Goal: Navigation & Orientation: Find specific page/section

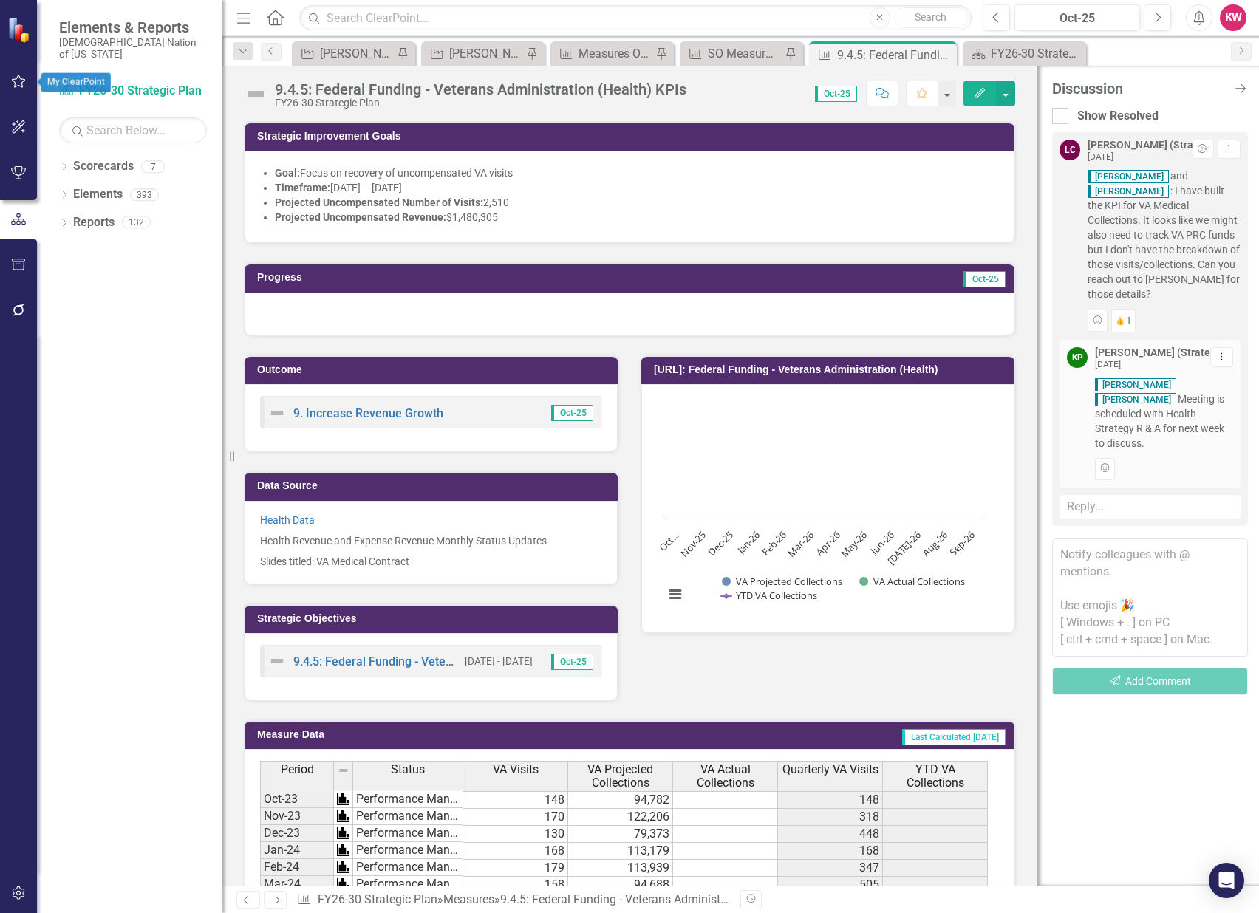
click at [14, 80] on icon "button" at bounding box center [19, 81] width 16 height 12
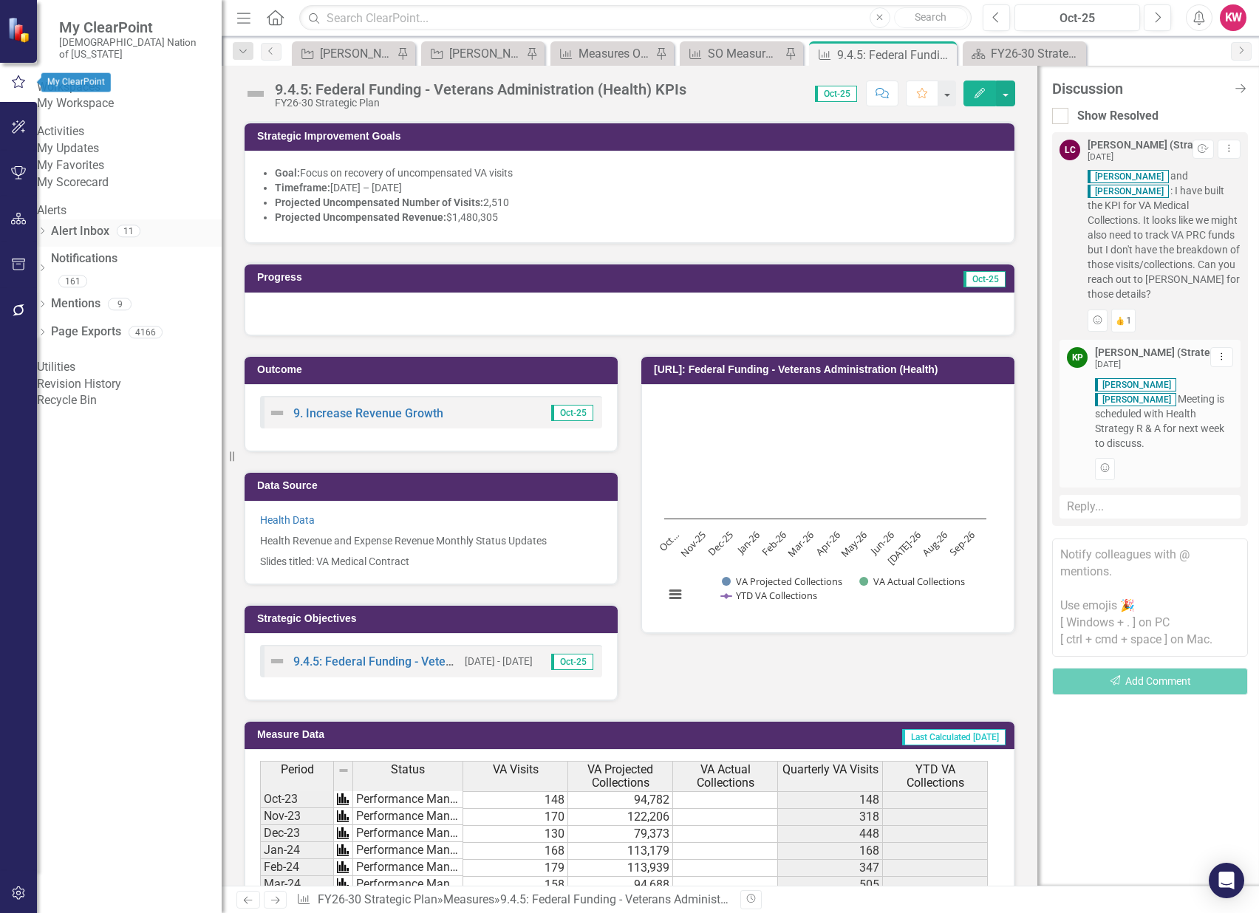
click at [95, 240] on link "Alert Inbox" at bounding box center [80, 231] width 58 height 17
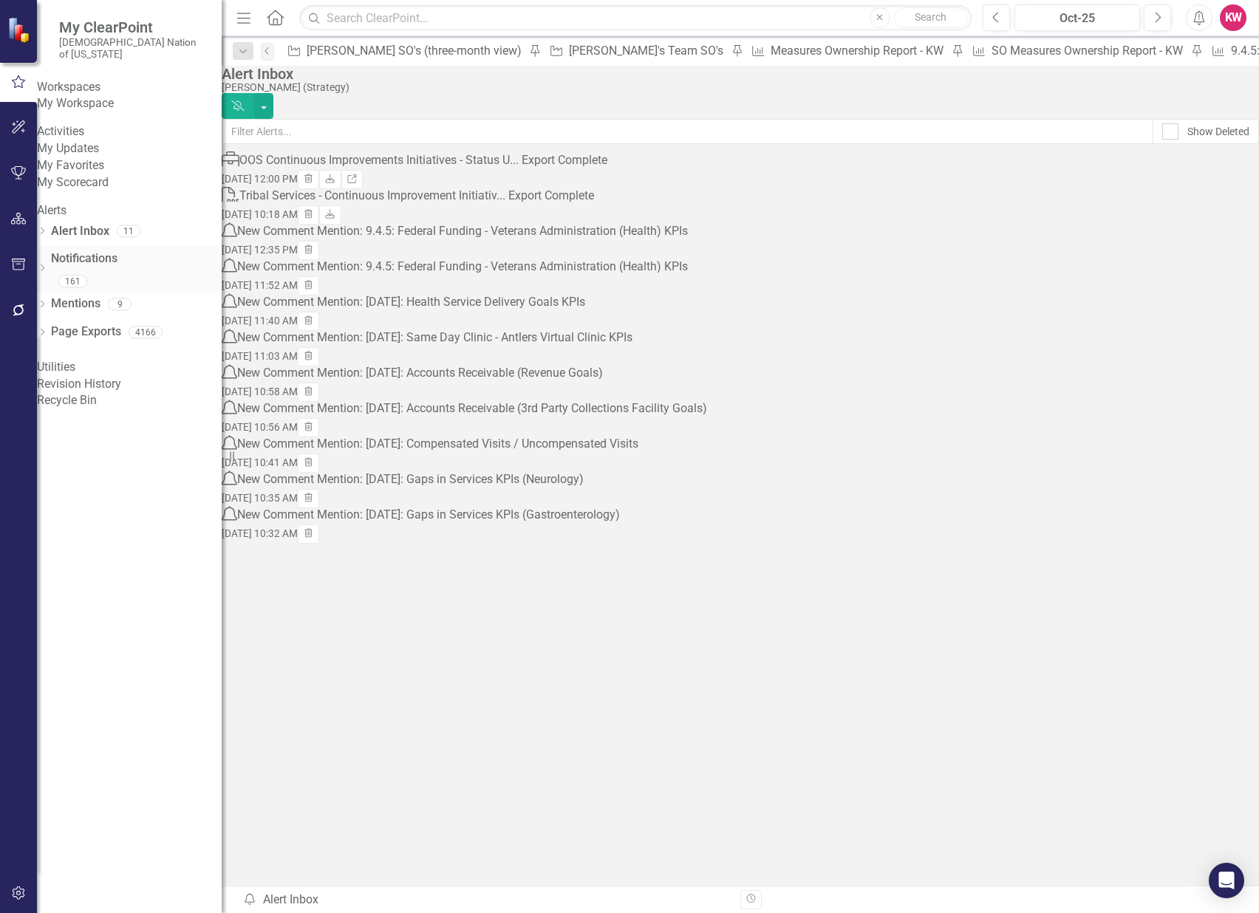
click at [106, 267] on link "Notifications" at bounding box center [136, 258] width 171 height 17
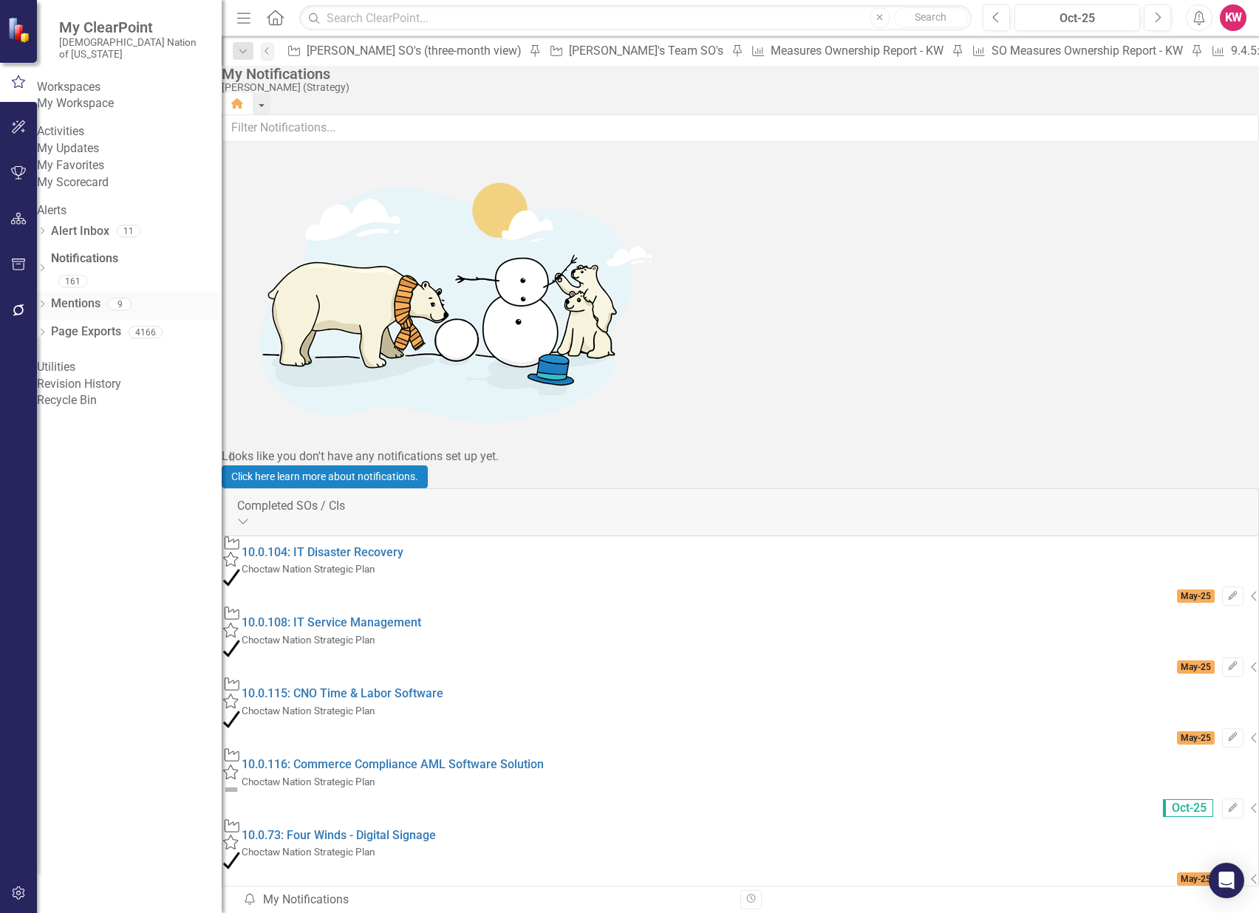
click at [99, 312] on link "Mentions" at bounding box center [75, 303] width 49 height 17
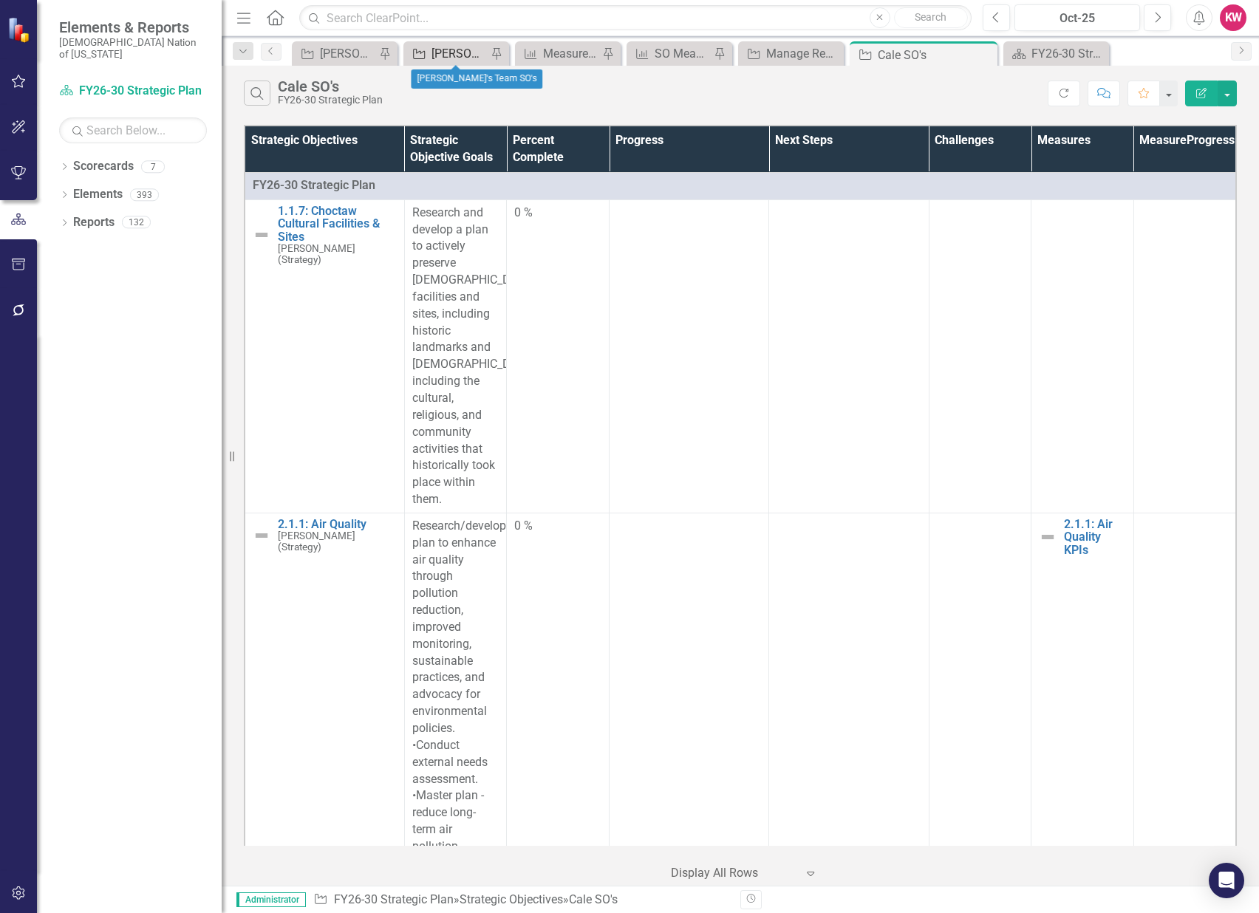
click at [459, 55] on div "[PERSON_NAME]'s Team SO's" at bounding box center [458, 53] width 55 height 18
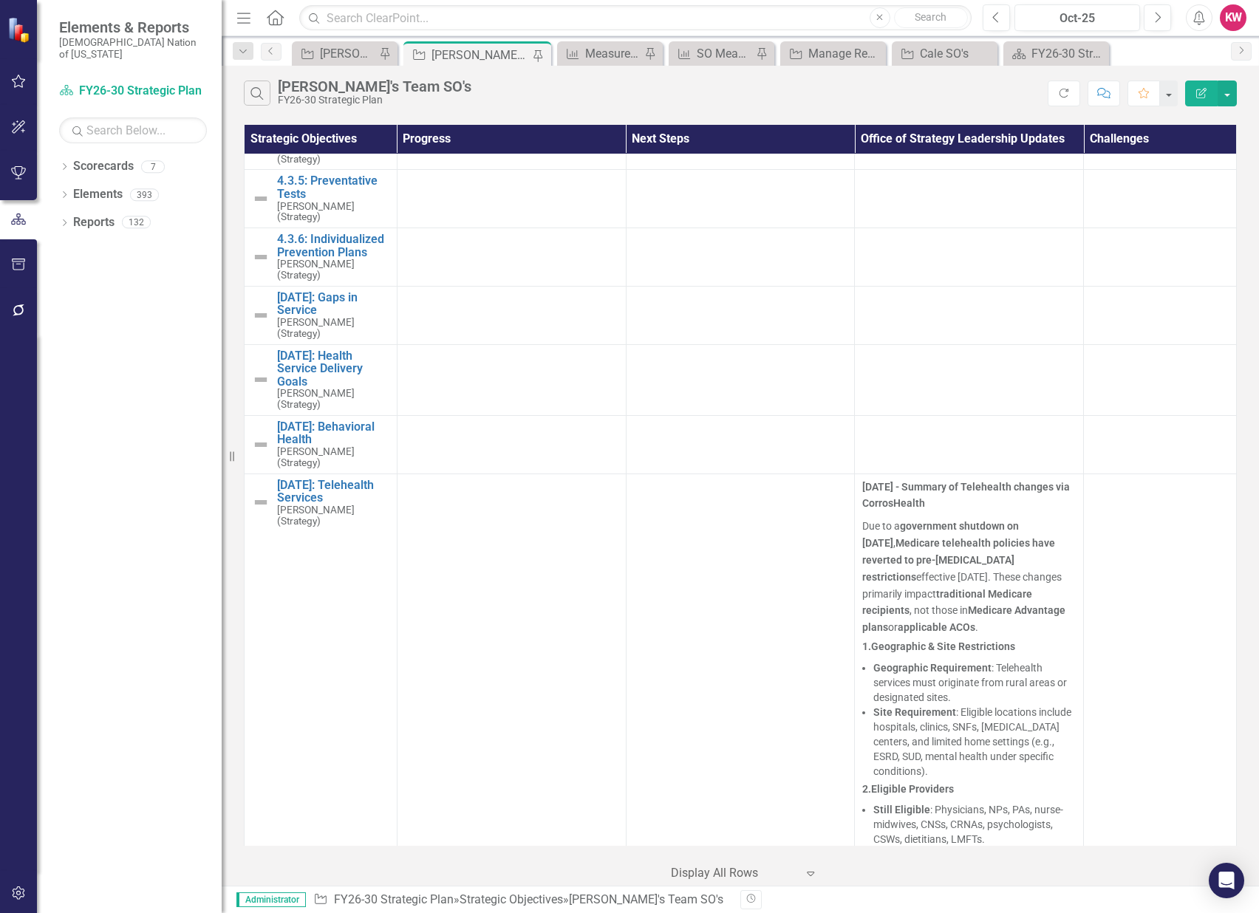
scroll to position [2298, 0]
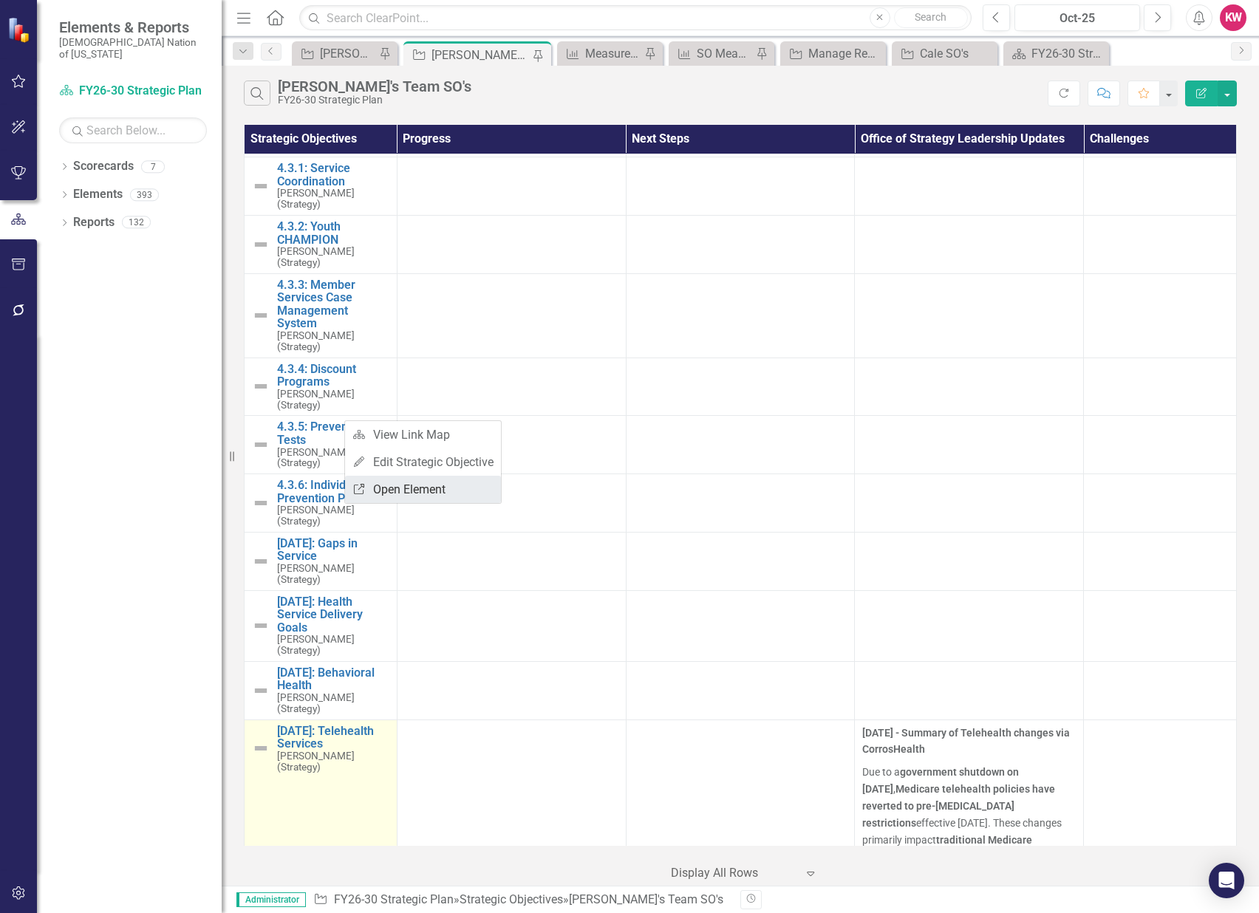
click at [400, 489] on link "Link Open Element" at bounding box center [423, 489] width 156 height 27
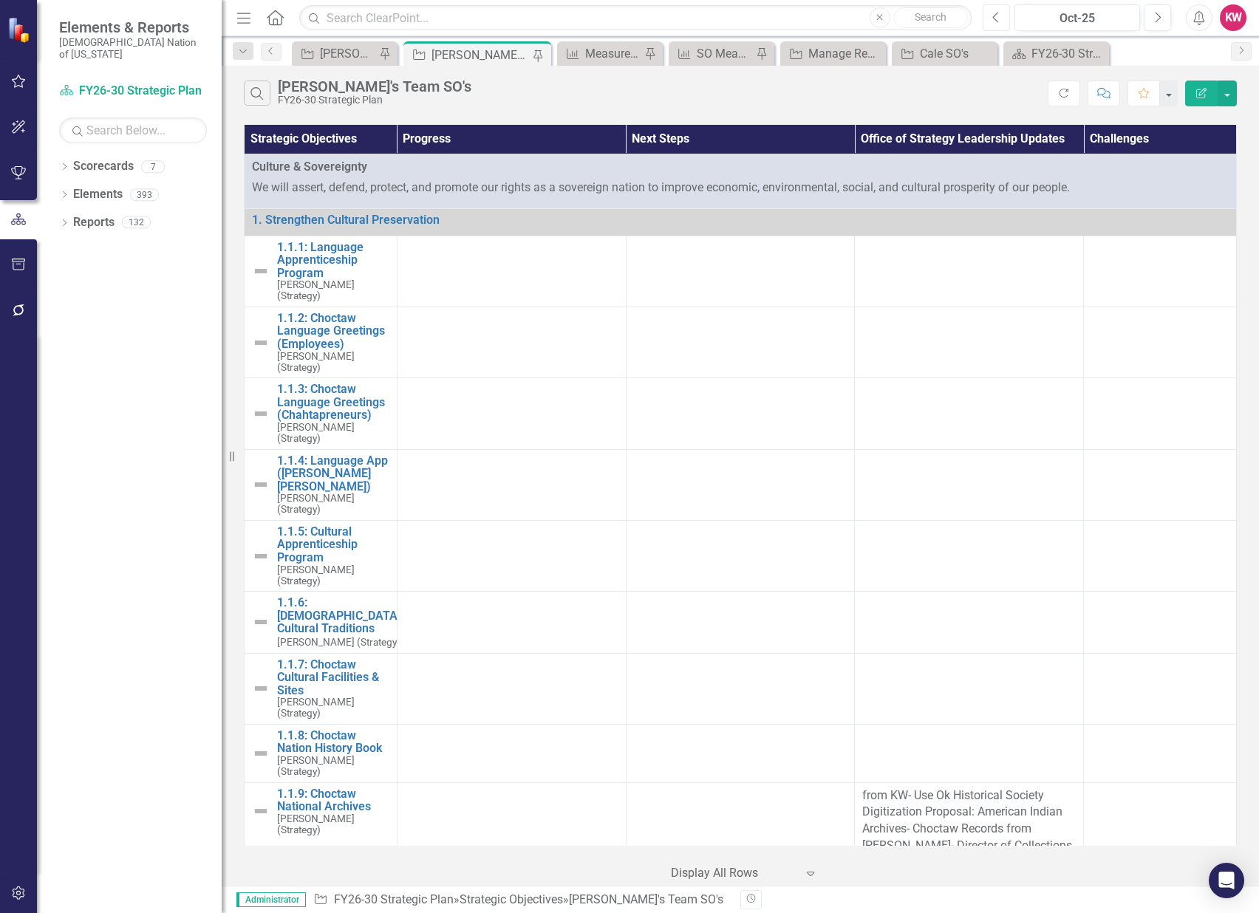
click at [991, 19] on button "Previous" at bounding box center [995, 17] width 27 height 27
